Goal: Find specific page/section: Find specific page/section

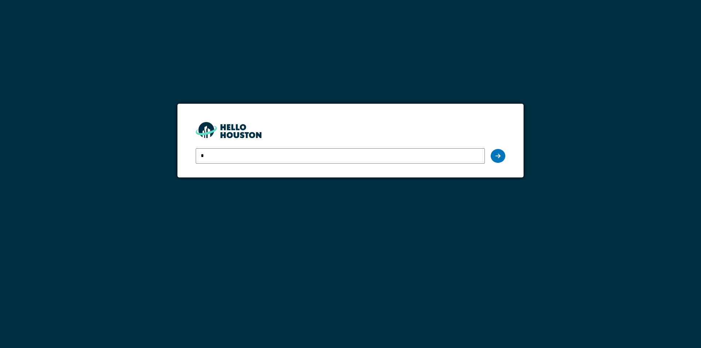
type input "**********"
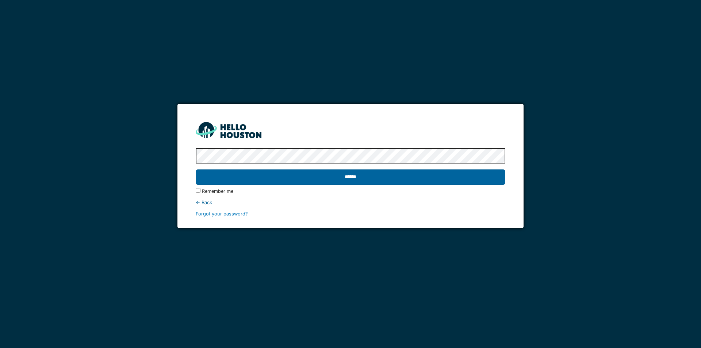
click at [346, 178] on input "******" at bounding box center [350, 176] width 309 height 15
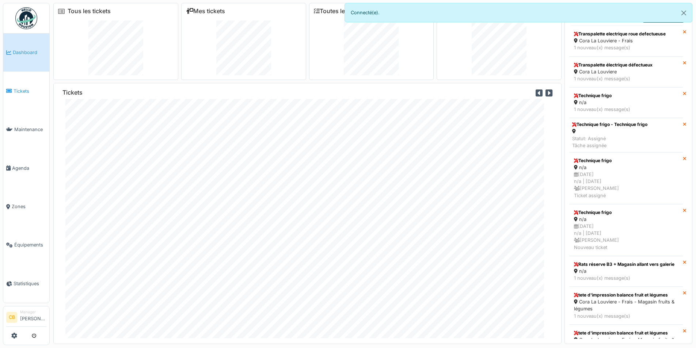
click at [21, 89] on span "Tickets" at bounding box center [30, 91] width 33 height 7
